Goal: Task Accomplishment & Management: Use online tool/utility

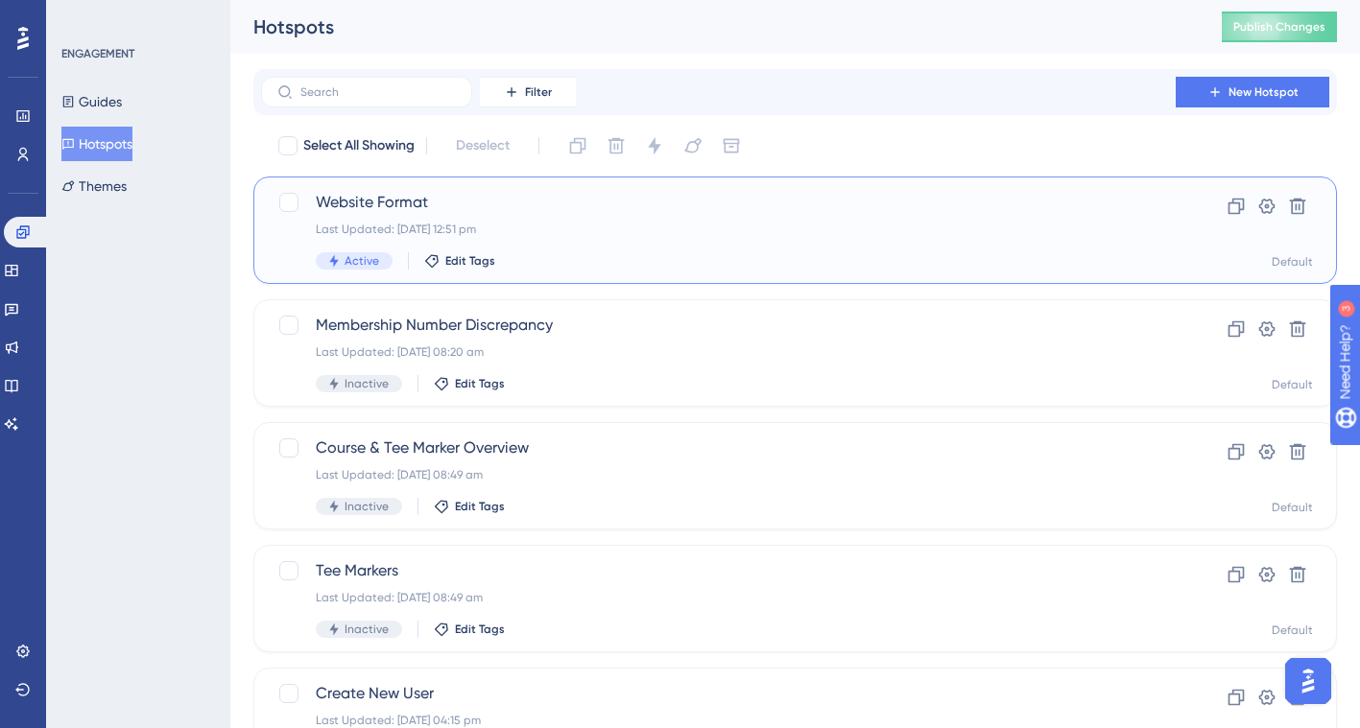
click at [411, 203] on span "Website Format" at bounding box center [718, 202] width 805 height 23
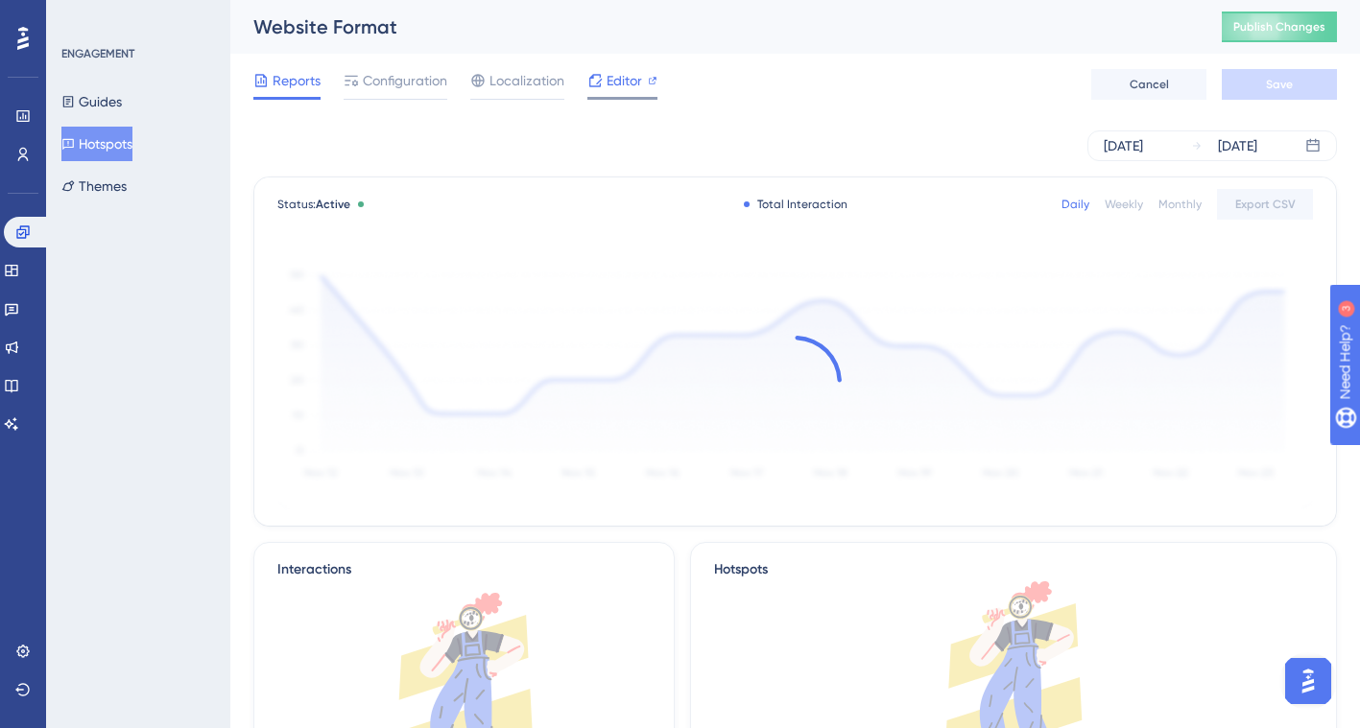
click at [620, 82] on span "Editor" at bounding box center [625, 80] width 36 height 23
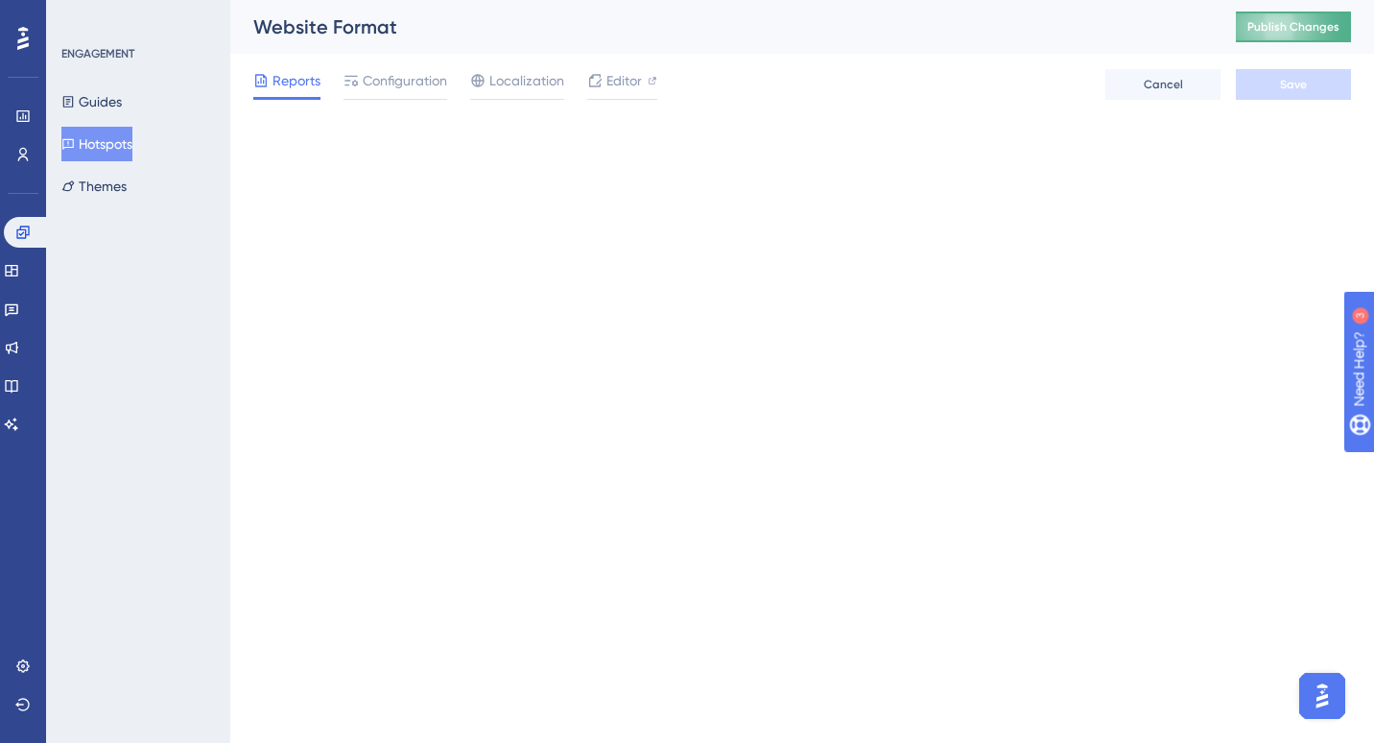
click at [1292, 34] on span "Publish Changes" at bounding box center [1294, 26] width 92 height 15
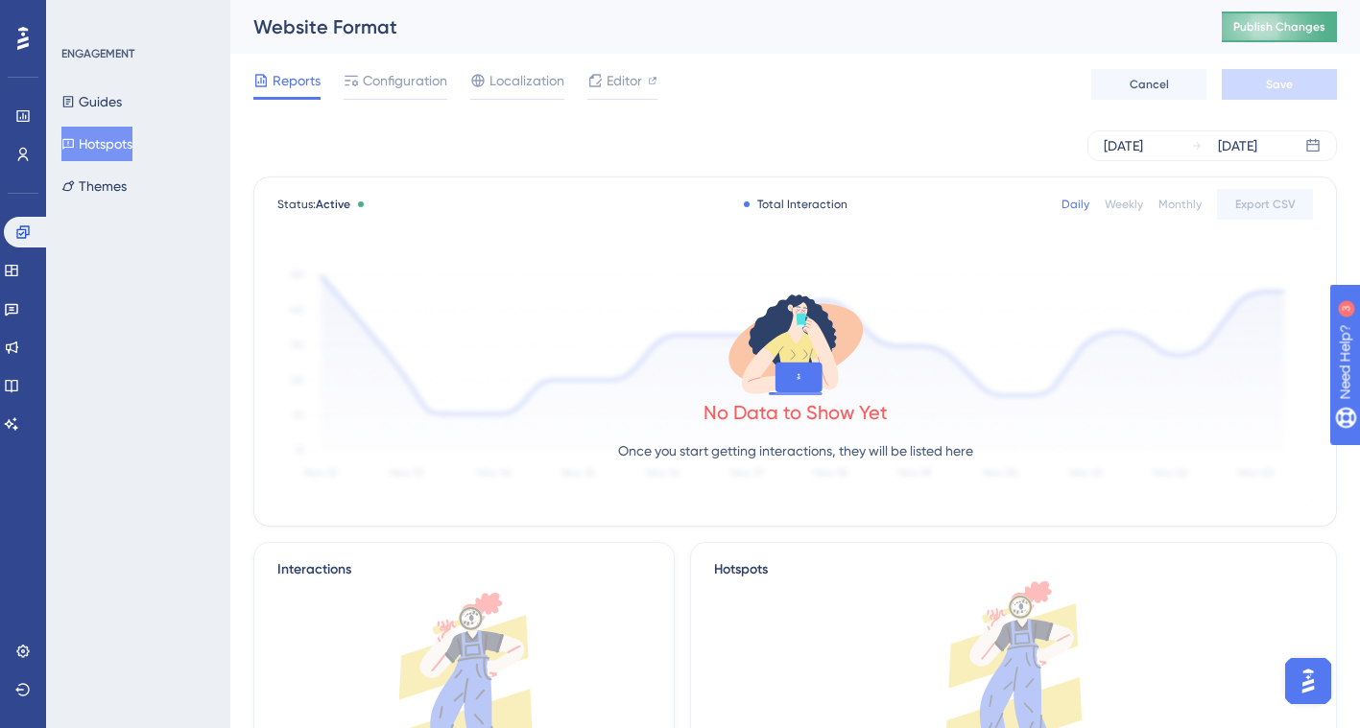
click at [1276, 35] on button "Publish Changes" at bounding box center [1279, 27] width 115 height 31
